Goal: Information Seeking & Learning: Learn about a topic

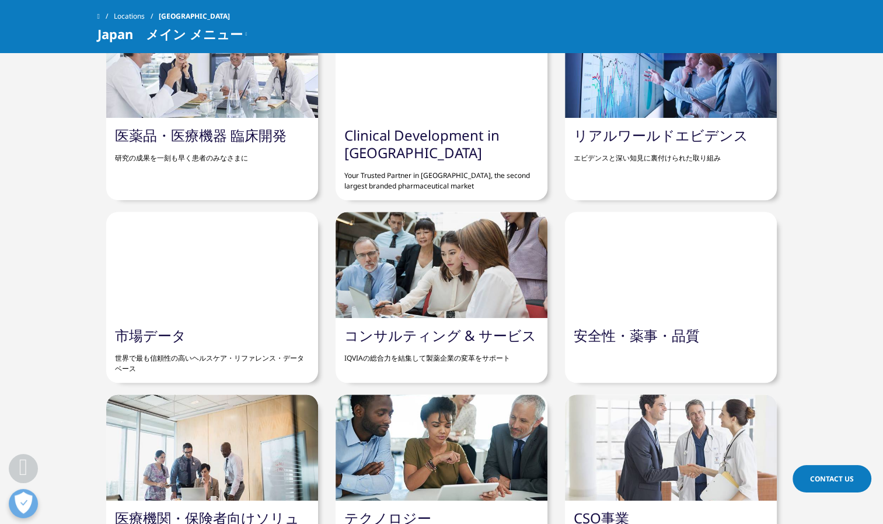
scroll to position [1109, 0]
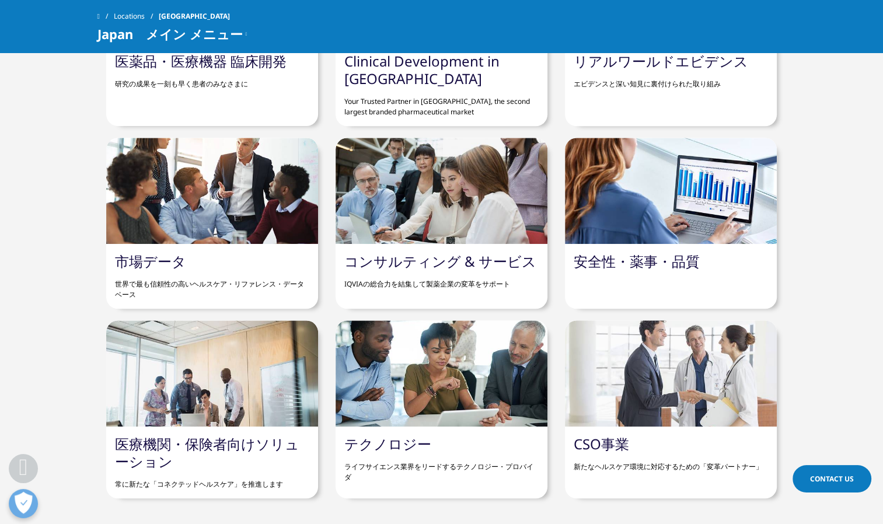
click at [290, 270] on p "世界で最も信頼性の高いヘルスケア・リファレンス・データベース" at bounding box center [212, 285] width 194 height 30
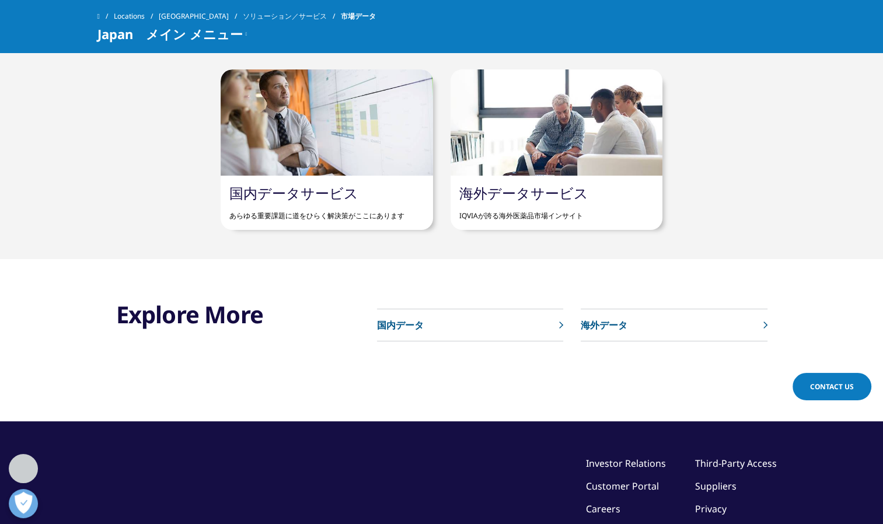
scroll to position [701, 0]
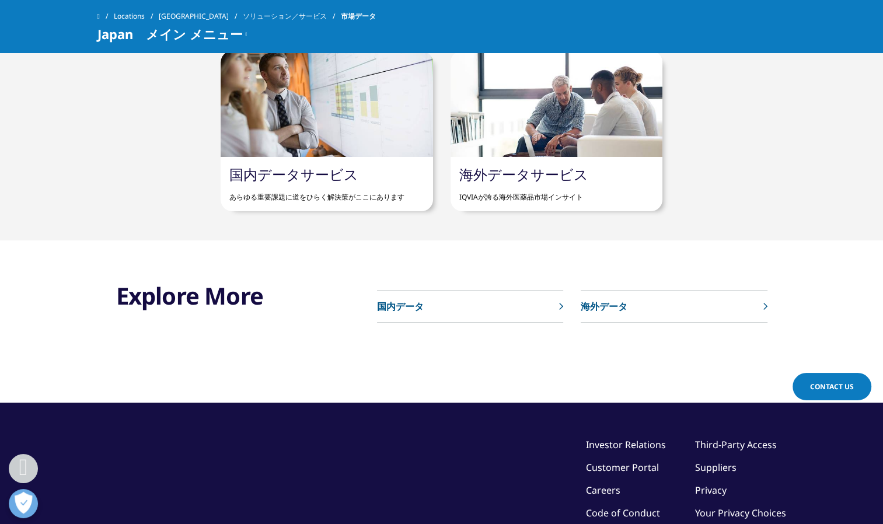
click at [349, 186] on p "あらゆる重要課題に道をひらく解決策がここにあります" at bounding box center [326, 192] width 194 height 19
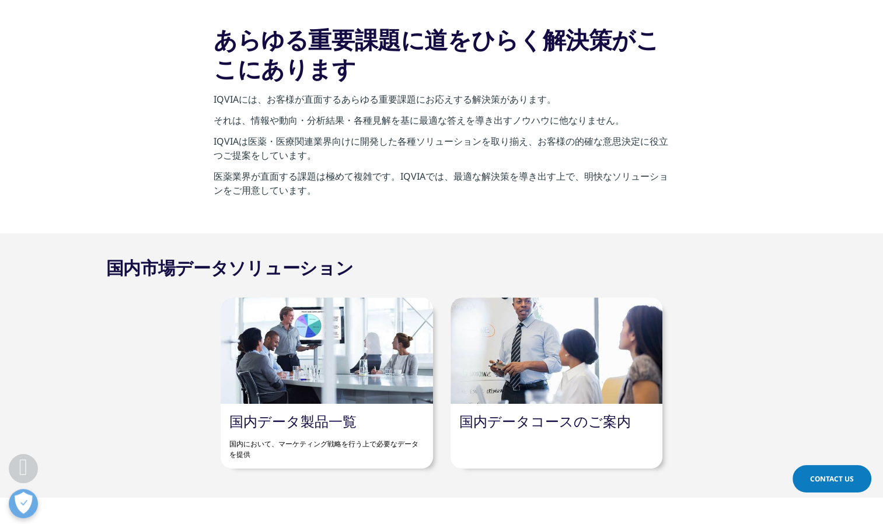
scroll to position [525, 0]
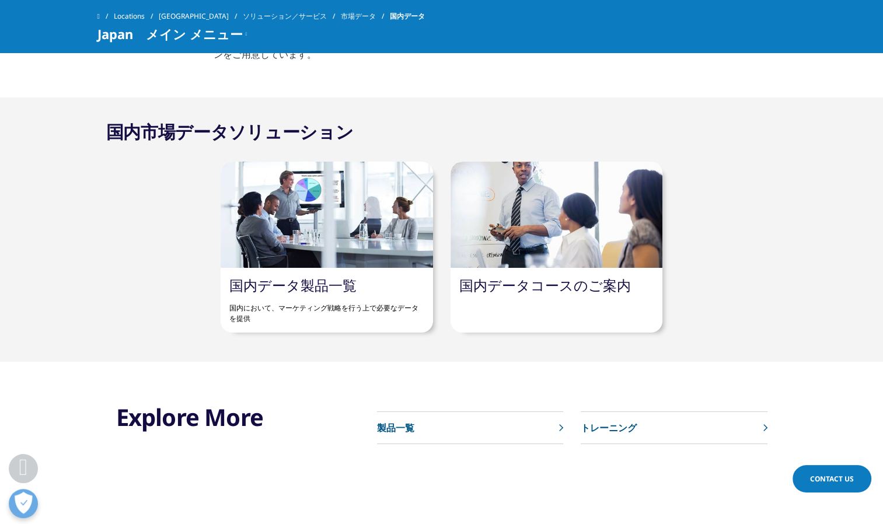
click at [556, 424] on link "製品一覧" at bounding box center [470, 428] width 186 height 32
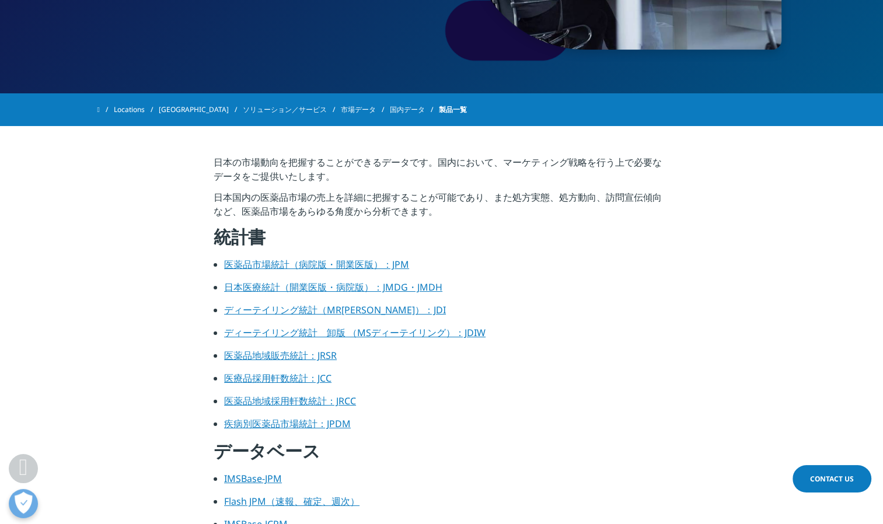
scroll to position [175, 0]
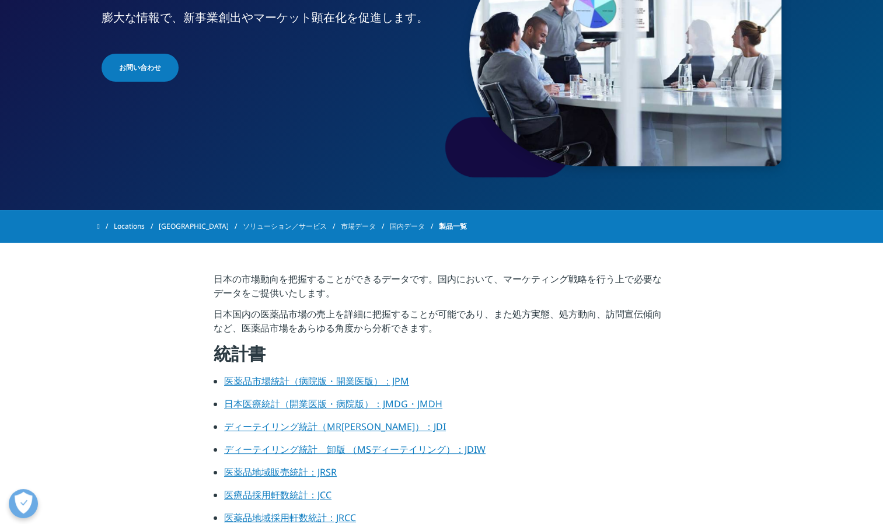
click at [315, 377] on link "医薬品市場統計（病院版・開業医版）：JPM" at bounding box center [316, 381] width 185 height 13
